Goal: Information Seeking & Learning: Learn about a topic

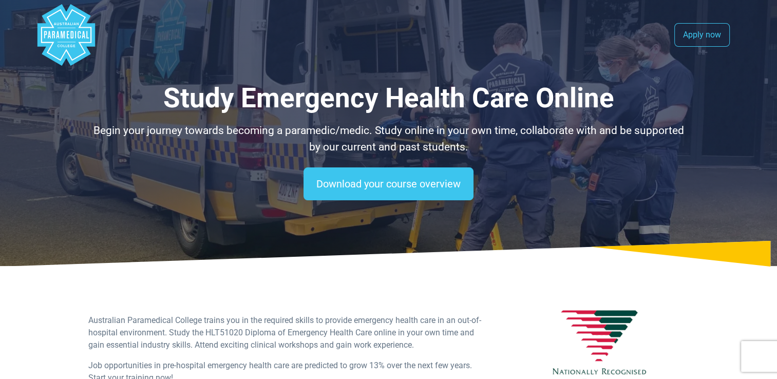
click at [78, 33] on icon "Australian Paramedical College" at bounding box center [79, 34] width 3 height 7
click at [729, 243] on icon at bounding box center [686, 254] width 181 height 26
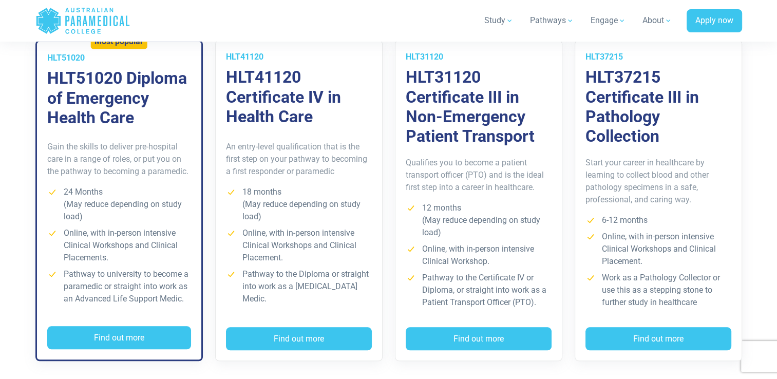
scroll to position [777, 0]
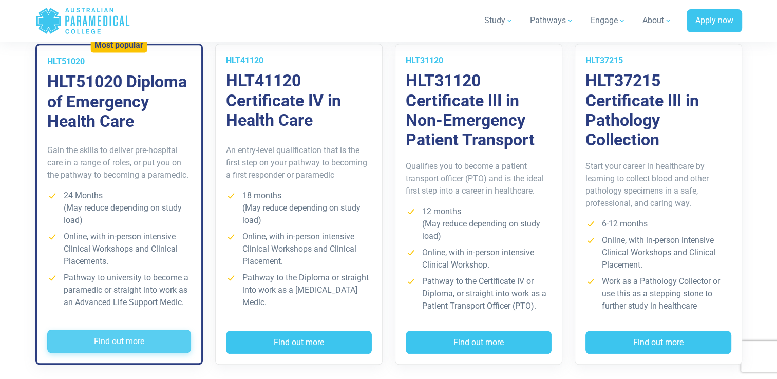
click at [127, 330] on button "Find out more" at bounding box center [119, 342] width 144 height 24
